Goal: Task Accomplishment & Management: Complete application form

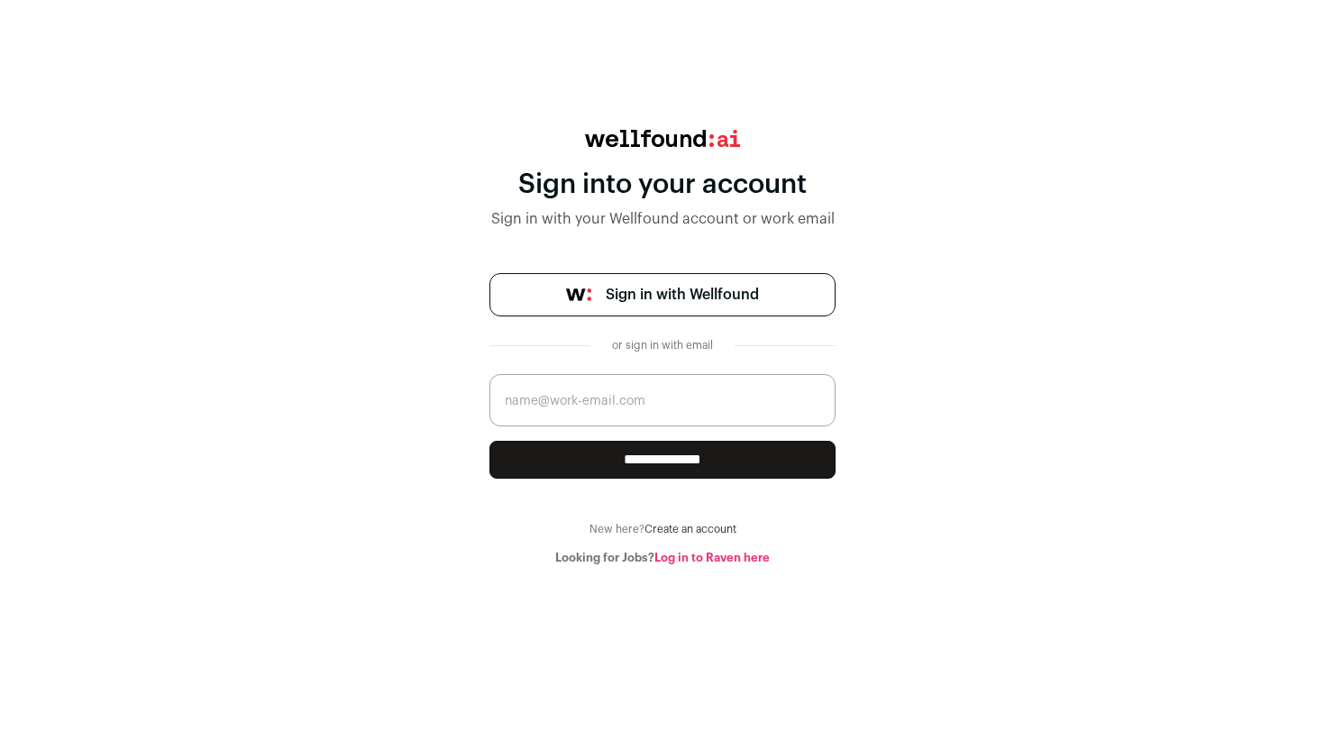
click at [725, 277] on link "Sign in with Wellfound" at bounding box center [663, 294] width 346 height 43
click at [712, 287] on span "Sign in with Wellfound" at bounding box center [682, 295] width 153 height 22
click at [664, 345] on div "or sign in with email" at bounding box center [662, 345] width 115 height 14
click at [617, 412] on input "email" at bounding box center [663, 400] width 346 height 52
click at [591, 564] on div "Looking for Jobs? Log in to Raven here" at bounding box center [663, 558] width 346 height 14
